Goal: Task Accomplishment & Management: Manage account settings

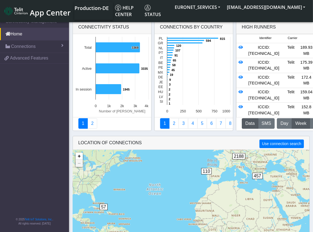
drag, startPoint x: 246, startPoint y: 16, endPoint x: 230, endPoint y: 20, distance: 17.1
click at [230, 23] on body "App Center Production-DE Help center Status EURONET_SERVICES [EMAIL_ADDRESS][DO…" at bounding box center [156, 124] width 313 height 218
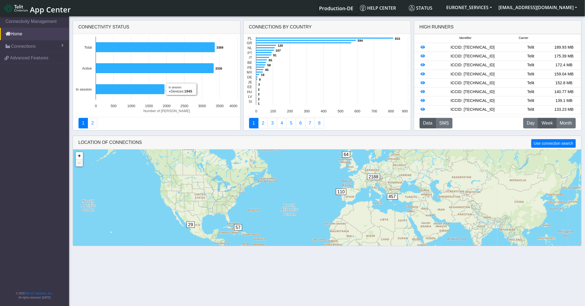
click at [27, 115] on nav "Connectivity Management Home Connections List Map 2c1fa10954b22289f7017ce6818c8…" at bounding box center [34, 161] width 69 height 293
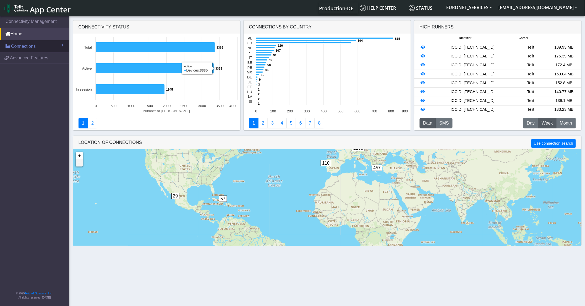
click at [39, 48] on link "Connections" at bounding box center [34, 46] width 69 height 12
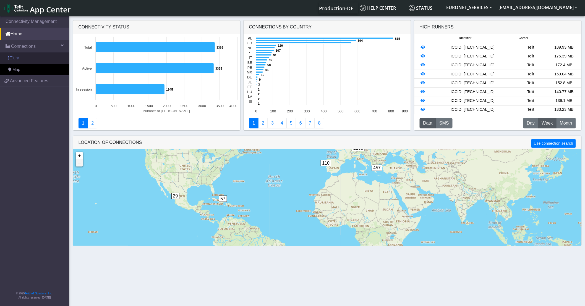
click at [26, 59] on link "List" at bounding box center [34, 59] width 69 height 12
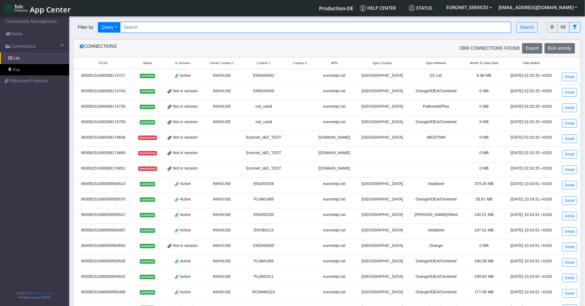
click at [151, 27] on input "Search..." at bounding box center [315, 27] width 391 height 11
paste input "89358151000008174727"
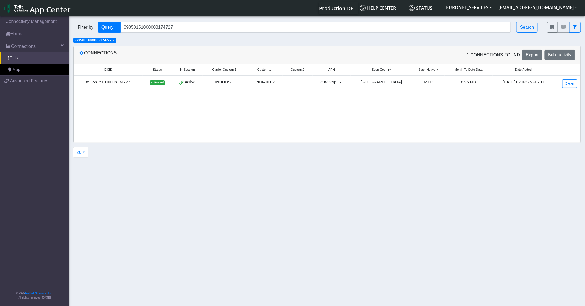
click at [128, 86] on td "89358151000008174727" at bounding box center [108, 83] width 69 height 15
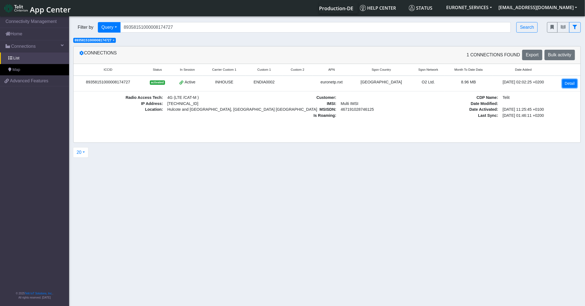
click at [573, 82] on link "Detail" at bounding box center [569, 83] width 15 height 9
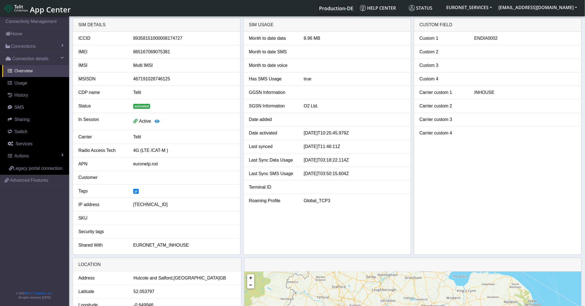
click at [145, 166] on div "euronetp.nxt" at bounding box center [184, 164] width 110 height 7
click at [156, 122] on icon "button" at bounding box center [157, 121] width 5 height 4
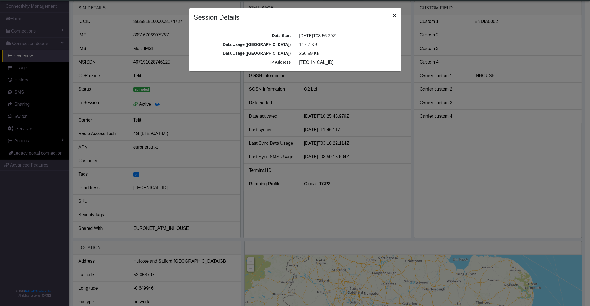
drag, startPoint x: 394, startPoint y: 16, endPoint x: 374, endPoint y: 38, distance: 29.8
click at [394, 16] on icon "Close" at bounding box center [394, 15] width 3 height 4
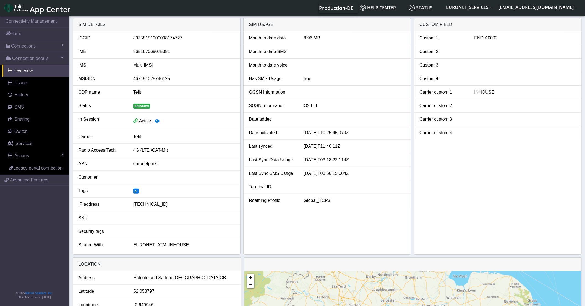
scroll to position [0, 0]
click at [32, 156] on link "Actions" at bounding box center [35, 156] width 67 height 12
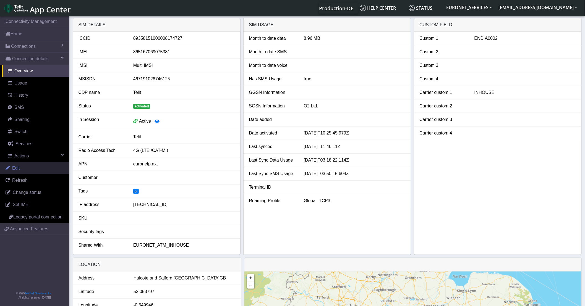
click at [32, 170] on link "Edit" at bounding box center [34, 168] width 69 height 12
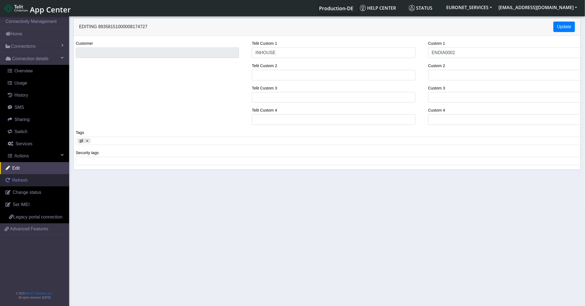
click at [21, 181] on span "Refresh" at bounding box center [19, 180] width 15 height 5
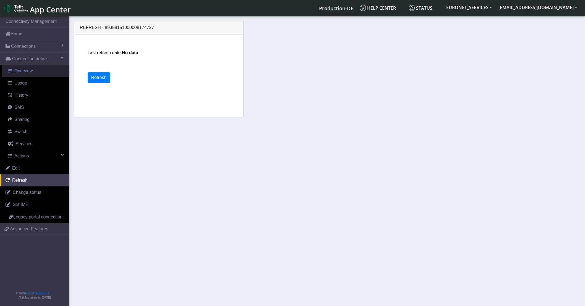
click at [23, 71] on span "Overview" at bounding box center [23, 71] width 19 height 5
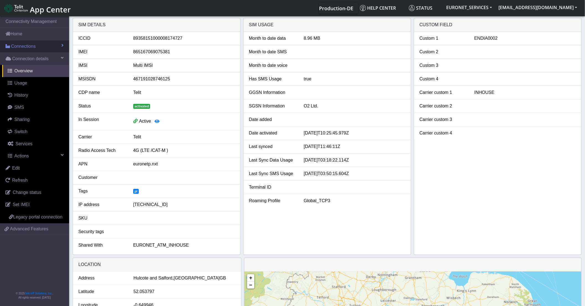
click at [21, 46] on span "Connections" at bounding box center [23, 46] width 25 height 7
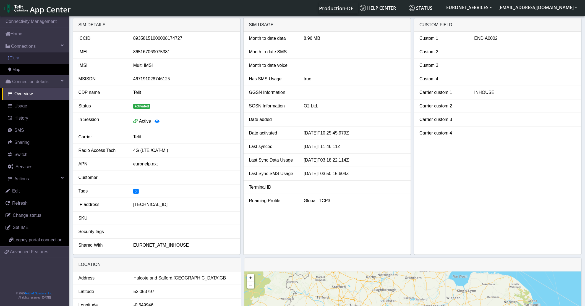
click at [17, 60] on span "List" at bounding box center [16, 58] width 6 height 6
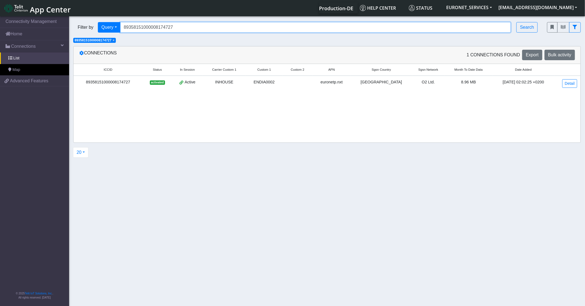
click at [183, 28] on input "89358151000008174727" at bounding box center [315, 27] width 391 height 11
paste input "9993968"
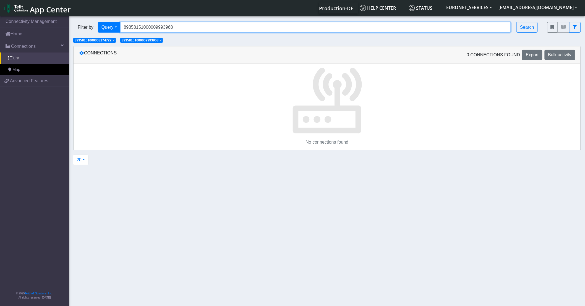
click at [185, 25] on input "89358151000009993968" at bounding box center [315, 27] width 391 height 11
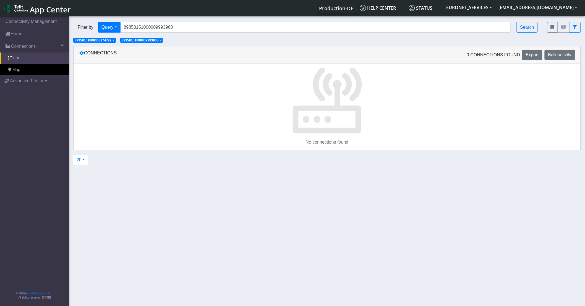
click at [430, 96] on p at bounding box center [327, 99] width 507 height 71
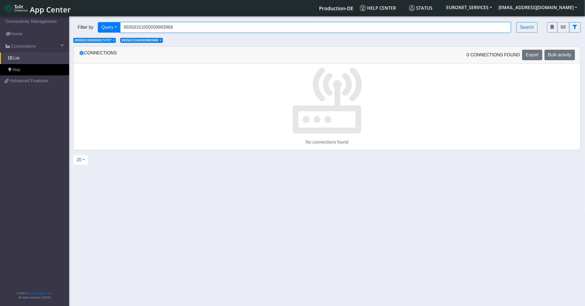
click at [180, 26] on input "89358151000009993968" at bounding box center [315, 27] width 391 height 11
click at [216, 25] on input "89358151000009993968" at bounding box center [315, 27] width 391 height 11
paste input "Search..."
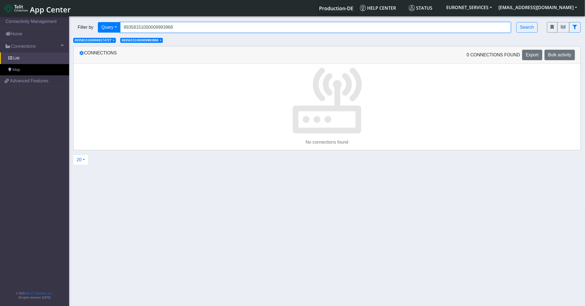
type input "89358151000009993968"
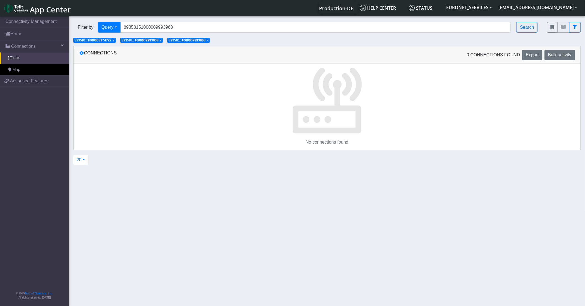
click at [114, 42] on span "×" at bounding box center [114, 40] width 2 height 4
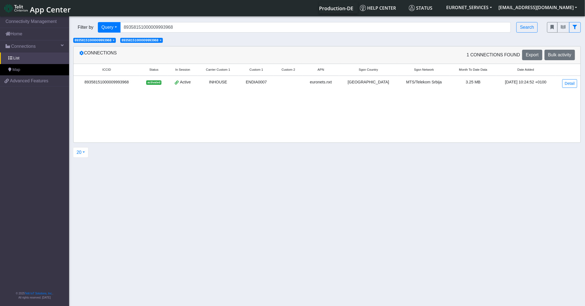
click at [114, 42] on span "×" at bounding box center [114, 40] width 2 height 4
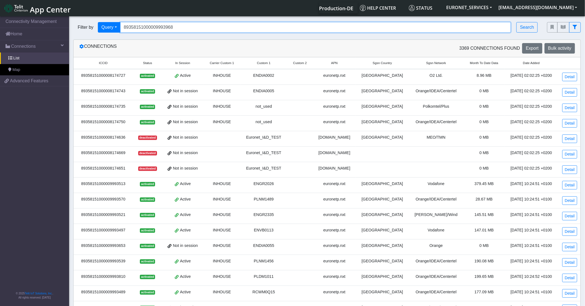
click at [182, 27] on input "89358151000009993968" at bounding box center [315, 27] width 391 height 11
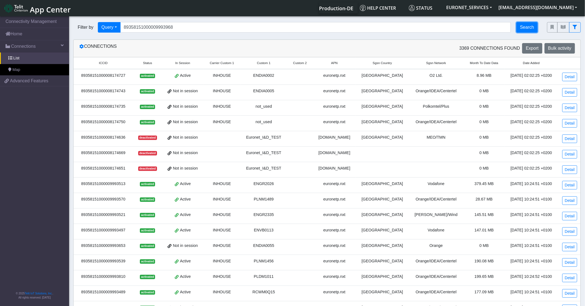
click at [522, 23] on button "Search" at bounding box center [526, 27] width 21 height 11
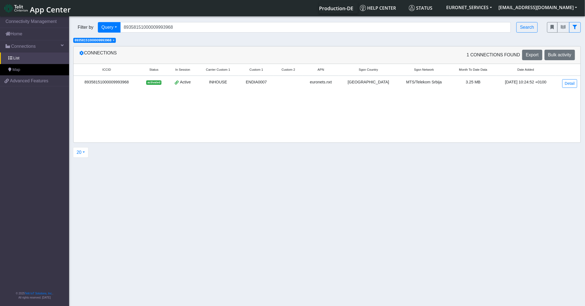
click at [111, 83] on div "89358151000009993968" at bounding box center [107, 82] width 60 height 6
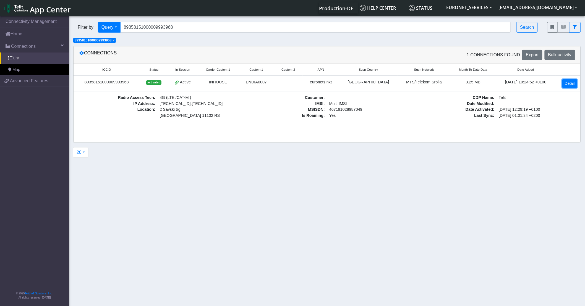
click at [568, 85] on link "Detail" at bounding box center [569, 83] width 15 height 9
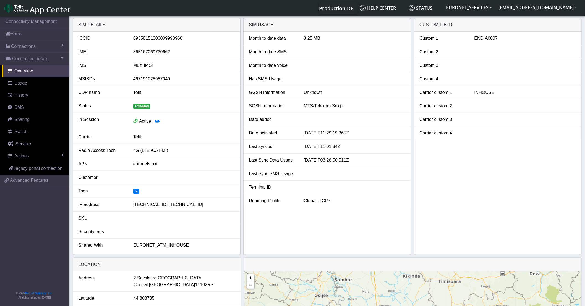
click at [181, 205] on div "[TECHNICAL_ID],[TECHNICAL_ID]" at bounding box center [184, 205] width 110 height 7
click at [153, 206] on div "[TECHNICAL_ID],[TECHNICAL_ID]" at bounding box center [184, 205] width 110 height 7
click at [297, 238] on div "Month to date data 3.25 MB Month to date SMS Month to date voice Has SMS Usage …" at bounding box center [327, 143] width 167 height 223
click at [161, 207] on div "[TECHNICAL_ID],[TECHNICAL_ID]" at bounding box center [184, 205] width 110 height 7
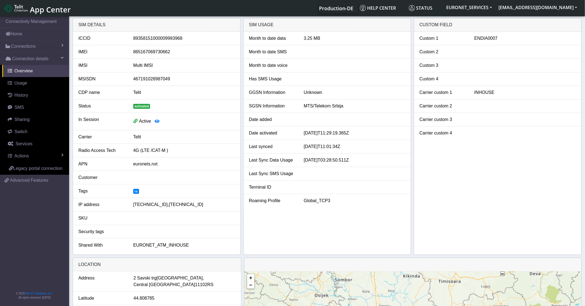
click at [160, 38] on div "89358151000009993968" at bounding box center [184, 38] width 110 height 7
copy div "89358151000009993968"
click at [20, 85] on span "Usage" at bounding box center [20, 83] width 13 height 5
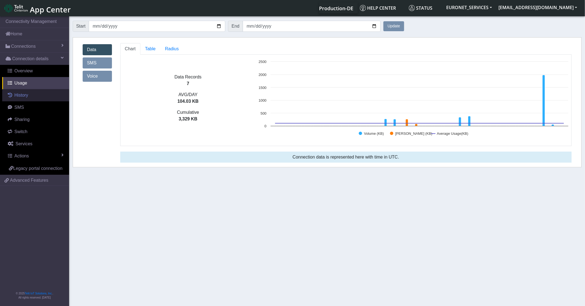
click at [23, 98] on span "History" at bounding box center [21, 95] width 14 height 5
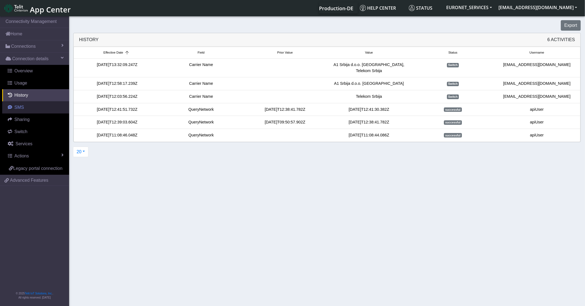
click at [33, 109] on link "SMS" at bounding box center [35, 107] width 67 height 12
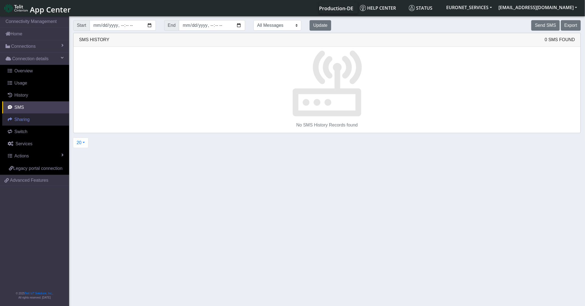
click at [30, 120] on link "Sharing" at bounding box center [35, 120] width 67 height 12
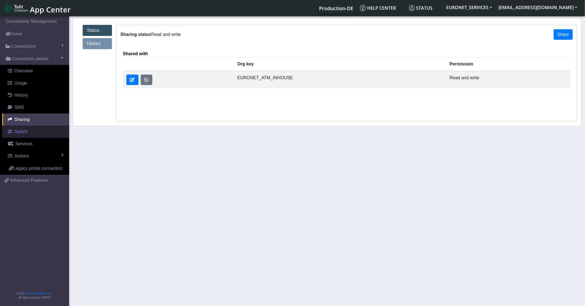
click at [31, 129] on link "Switch" at bounding box center [35, 132] width 67 height 12
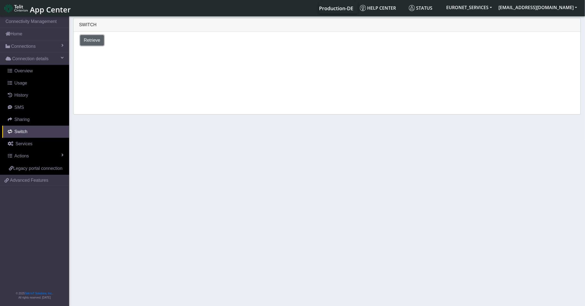
click at [94, 38] on span "Retrieve" at bounding box center [92, 40] width 17 height 5
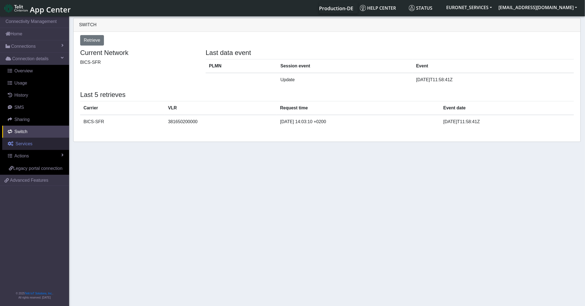
select select "[GEOGRAPHIC_DATA]"
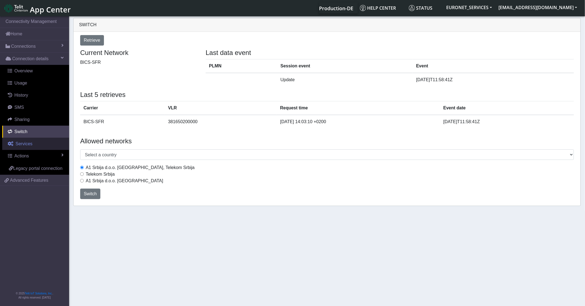
click at [19, 145] on span "Services" at bounding box center [23, 144] width 17 height 5
select select "2: 6"
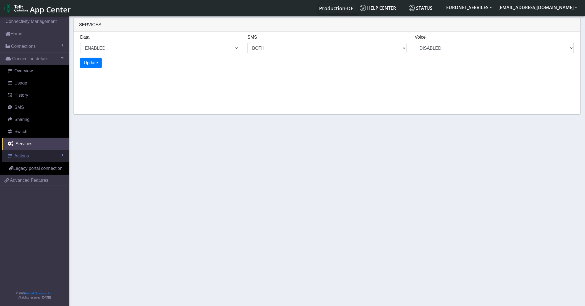
click at [24, 156] on span "Actions" at bounding box center [21, 156] width 14 height 5
